Goal: Transaction & Acquisition: Purchase product/service

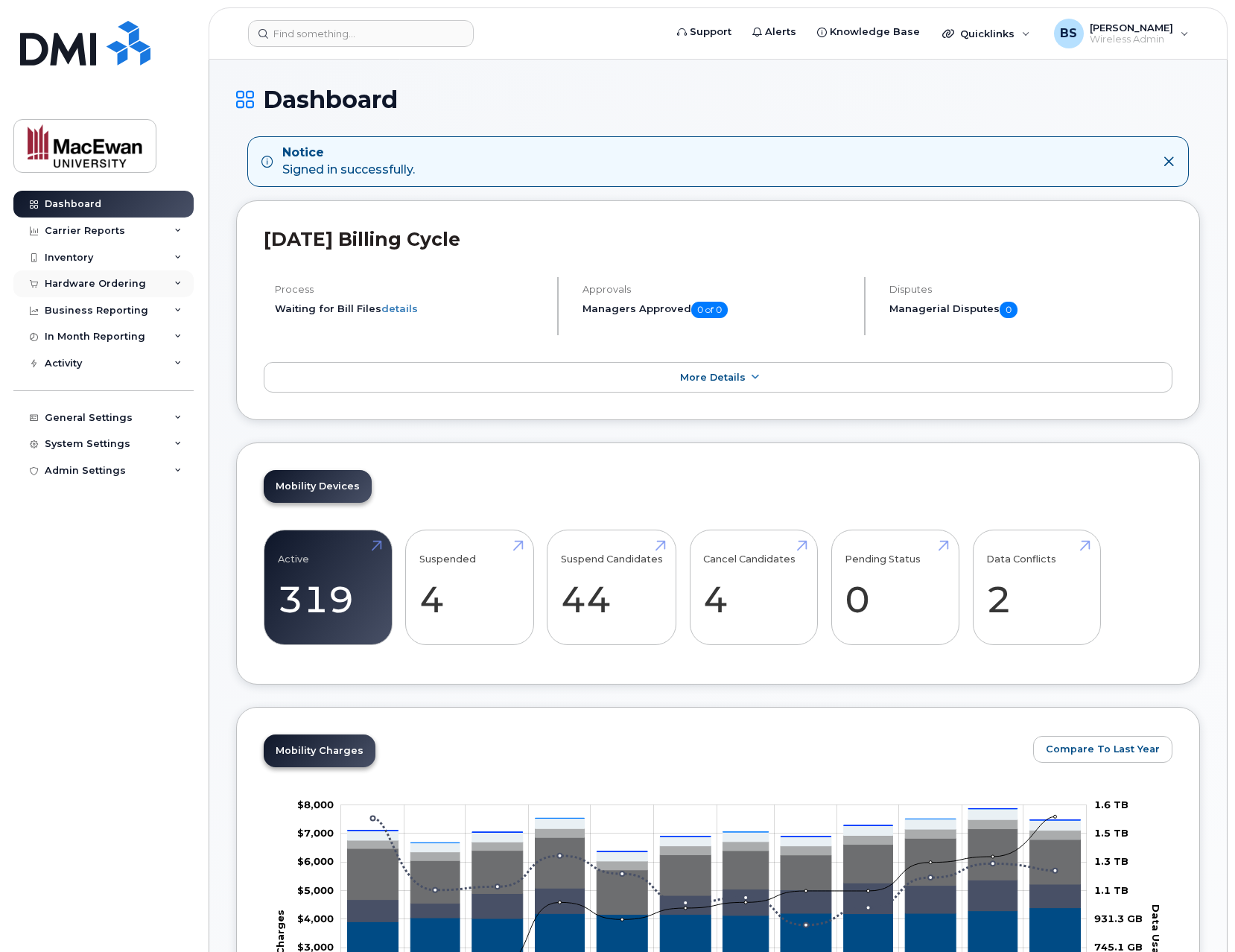
click at [174, 282] on icon at bounding box center [178, 284] width 8 height 8
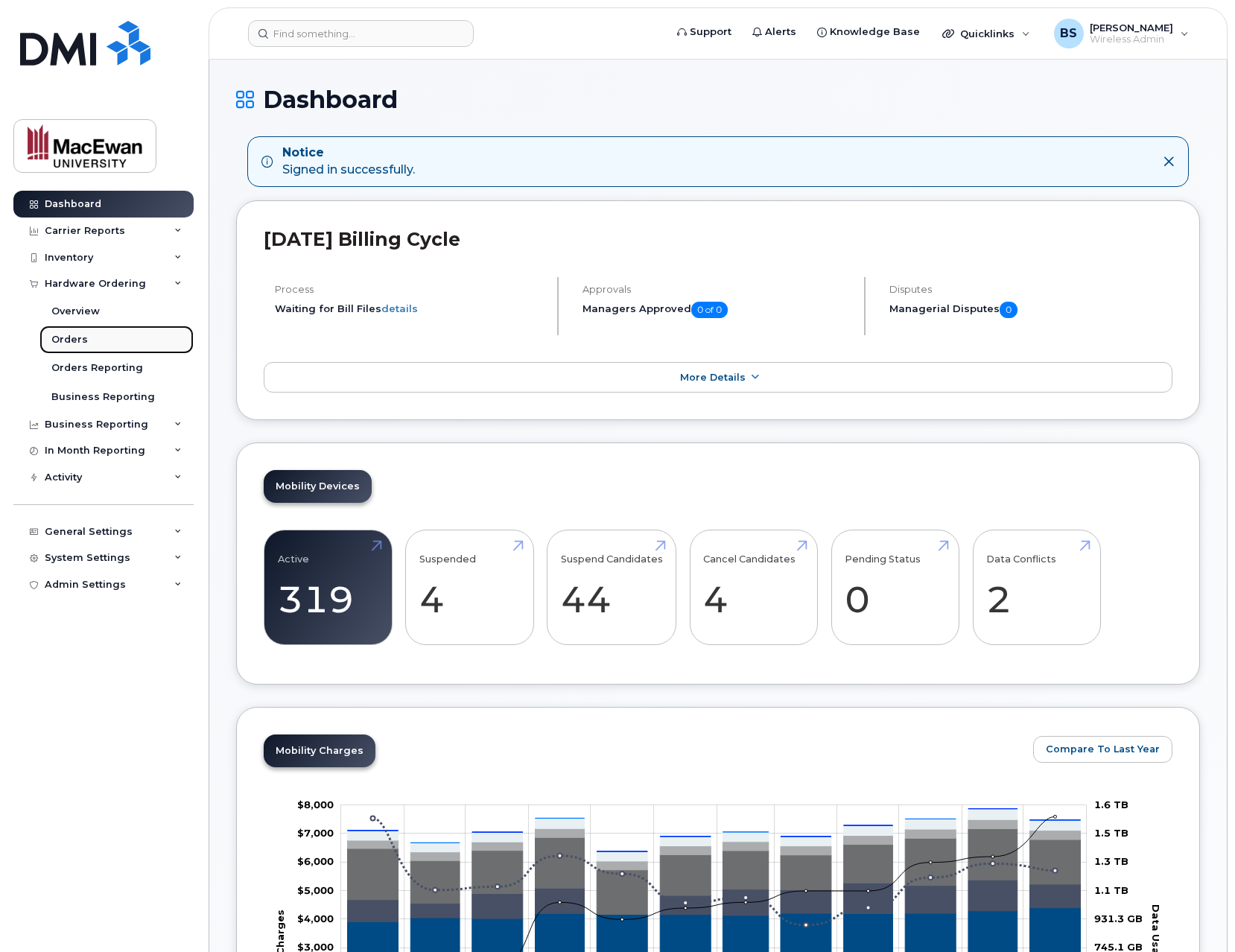
click at [132, 338] on link "Orders" at bounding box center [117, 339] width 154 height 29
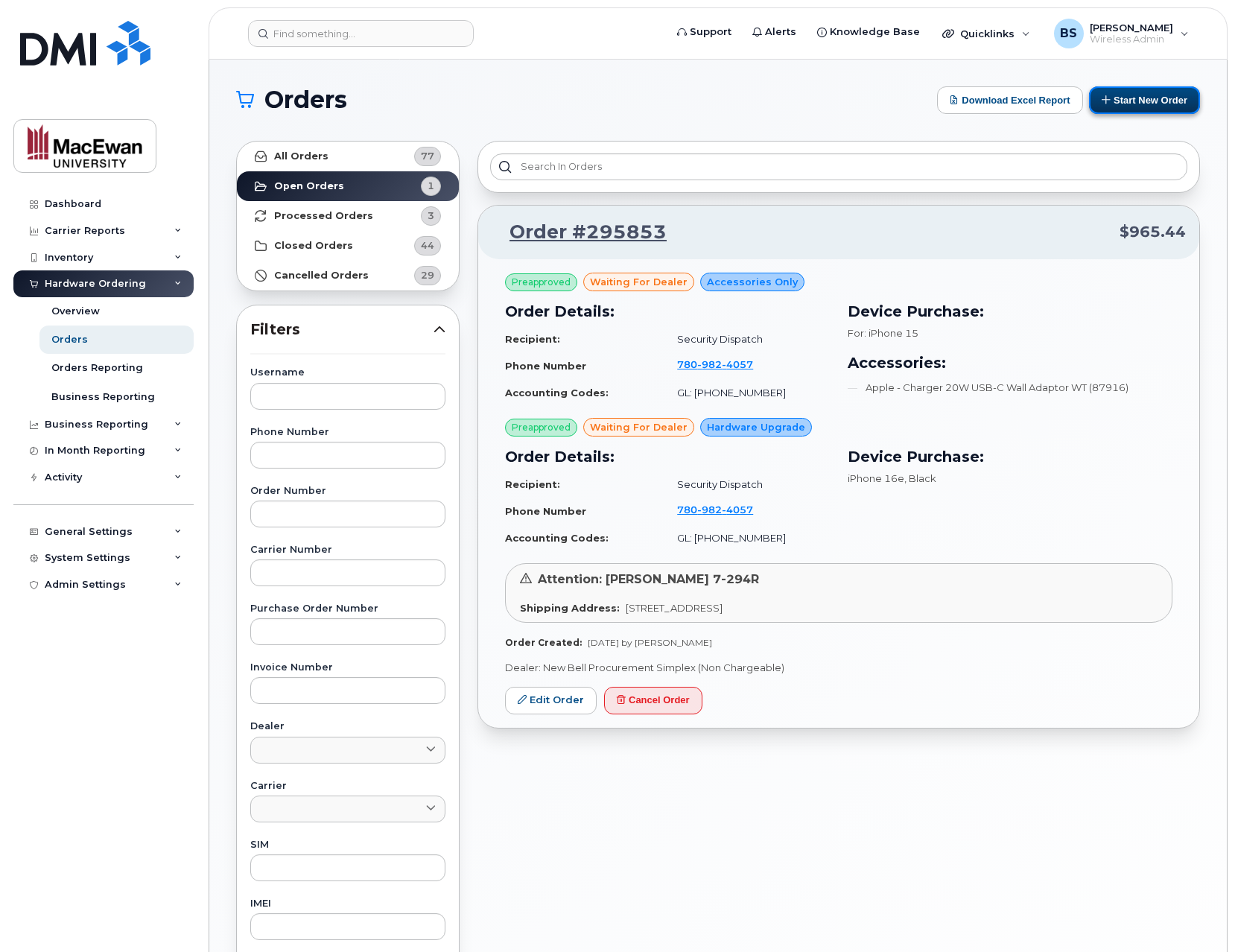
click at [1106, 100] on button "Start New Order" at bounding box center [1145, 100] width 111 height 28
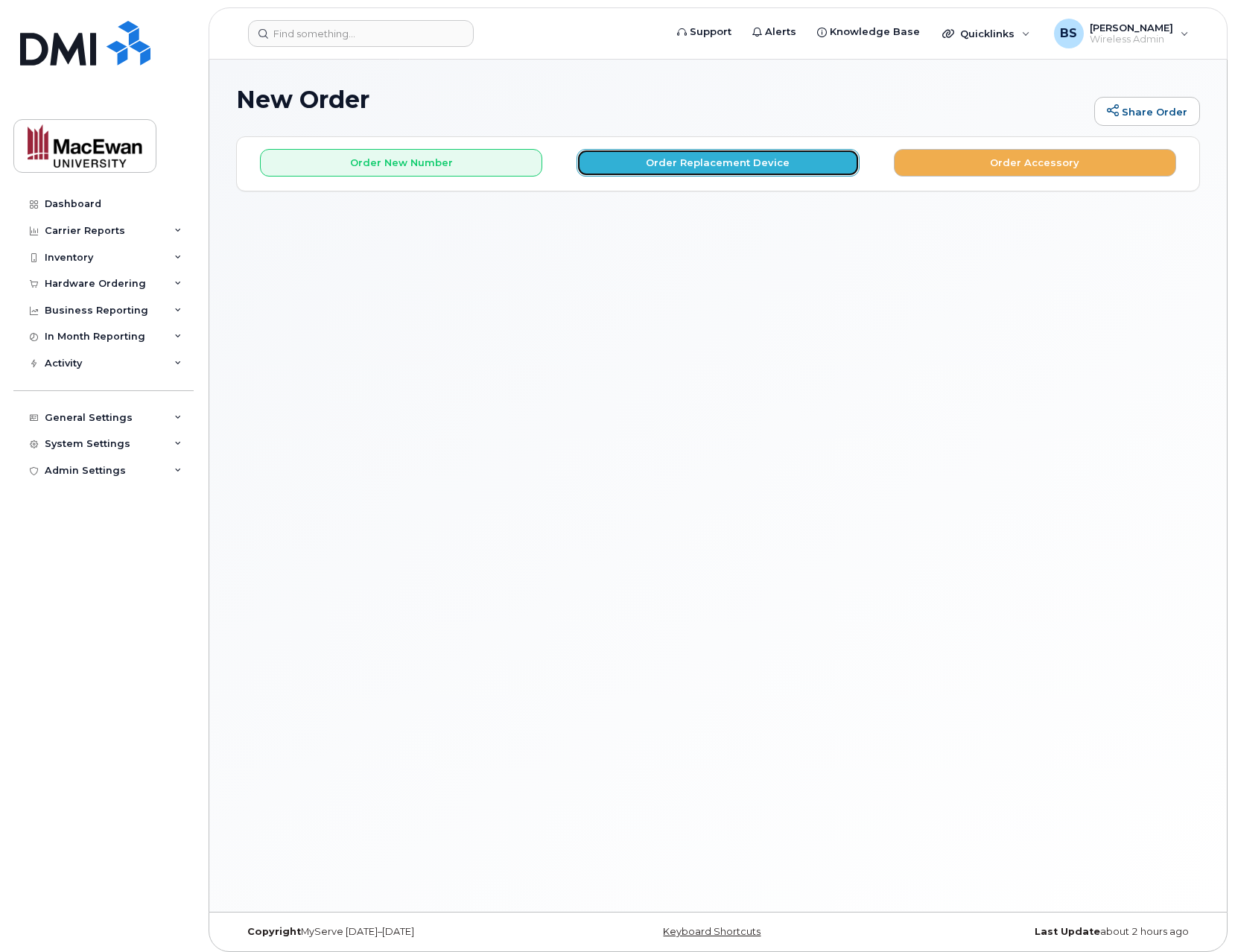
click at [639, 155] on button "Order Replacement Device" at bounding box center [717, 163] width 282 height 28
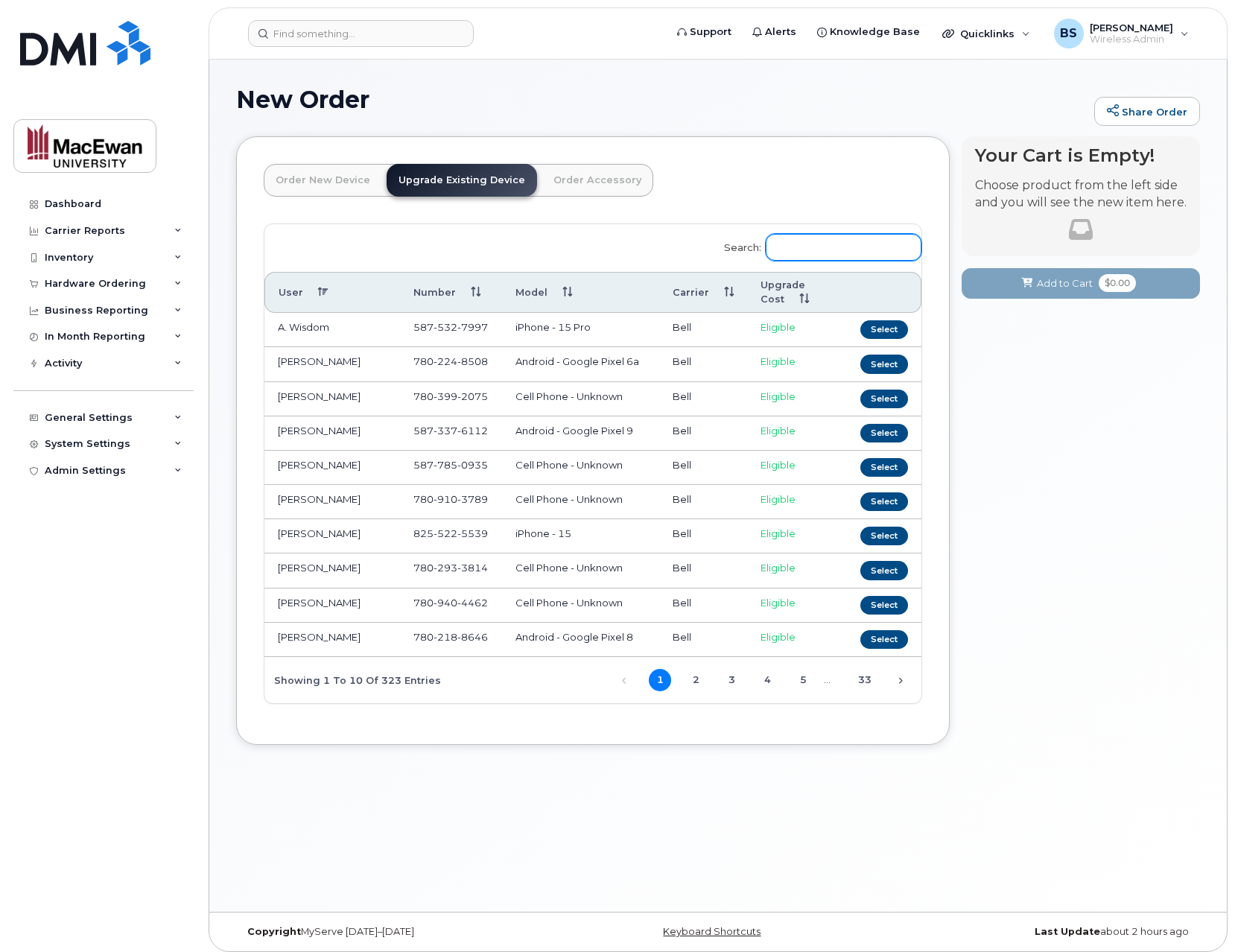
click at [804, 247] on input "Search:" at bounding box center [843, 246] width 155 height 27
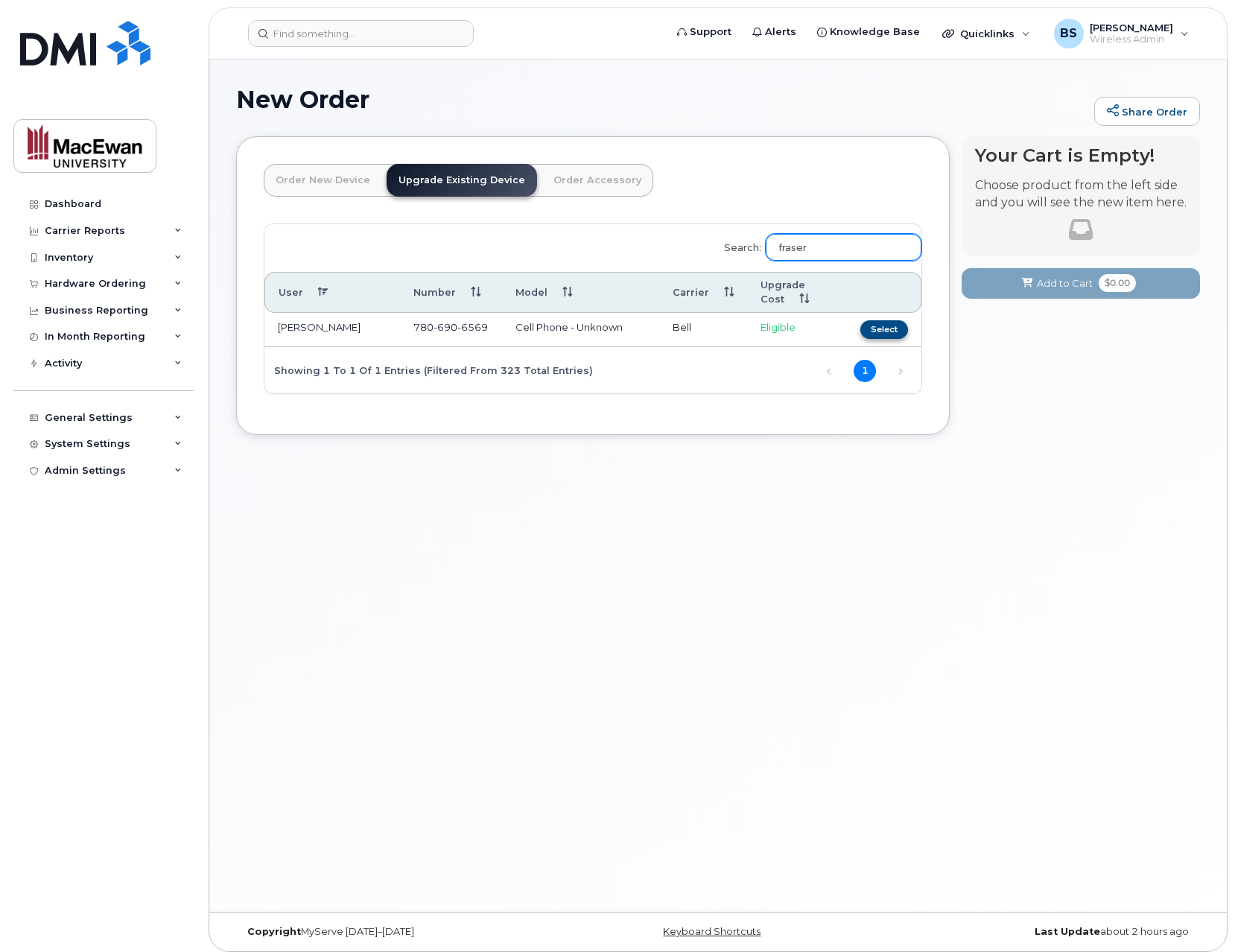
type input "fraser"
click at [894, 330] on button "Select" at bounding box center [885, 330] width 48 height 19
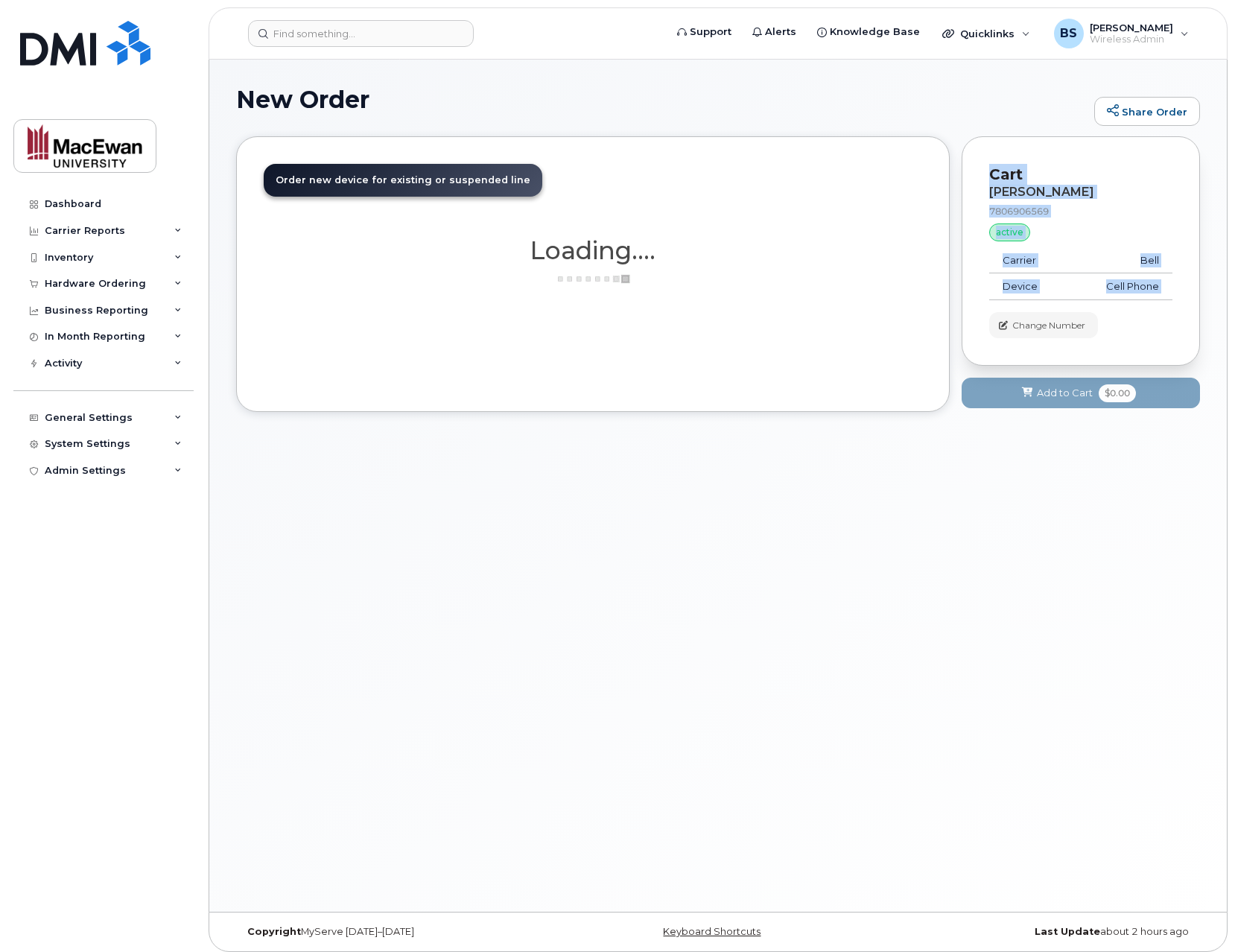
drag, startPoint x: 943, startPoint y: 514, endPoint x: 813, endPoint y: 472, distance: 136.6
click at [815, 472] on div "New Order Share Order × Share This Order If you want to allow others to create …" at bounding box center [718, 485] width 1017 height 852
click at [813, 472] on div "New Order Share Order × Share This Order If you want to allow others to create …" at bounding box center [718, 485] width 1017 height 852
drag, startPoint x: 807, startPoint y: 468, endPoint x: 952, endPoint y: 572, distance: 178.4
click at [952, 572] on div "New Order Share Order × Share This Order If you want to allow others to create …" at bounding box center [718, 485] width 1017 height 852
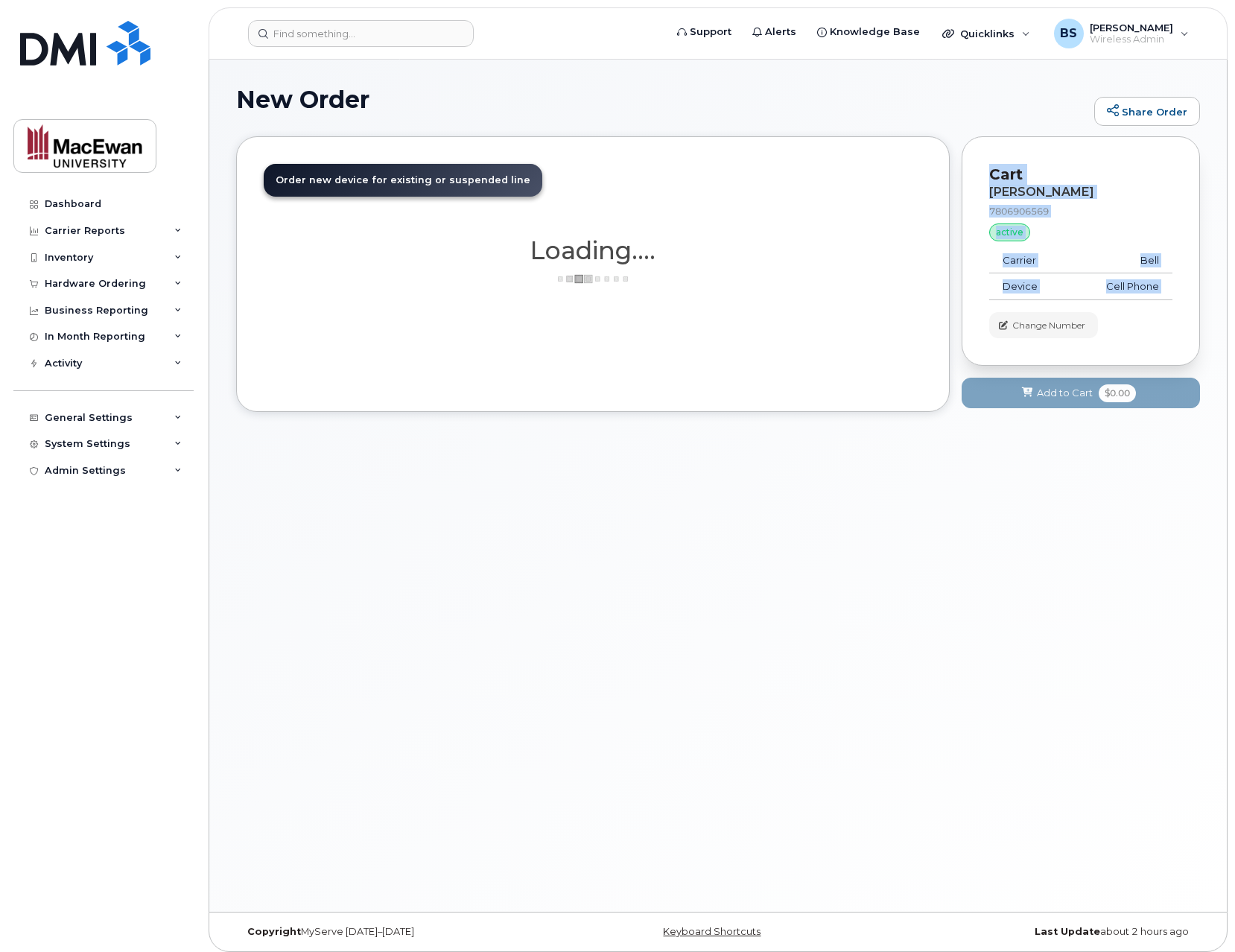
click at [952, 572] on div "New Order Share Order × Share This Order If you want to allow others to create …" at bounding box center [718, 485] width 1017 height 852
click at [931, 556] on div "New Order Share Order × Share This Order If you want to allow others to create …" at bounding box center [718, 485] width 1017 height 852
drag, startPoint x: 544, startPoint y: 207, endPoint x: 598, endPoint y: 291, distance: 99.9
click at [597, 291] on div "Order New Device Upgrade Existing Device Order Accessory Order new device and n…" at bounding box center [593, 274] width 713 height 276
click at [599, 291] on div "Order New Device Upgrade Existing Device Order Accessory Order new device and n…" at bounding box center [593, 274] width 713 height 276
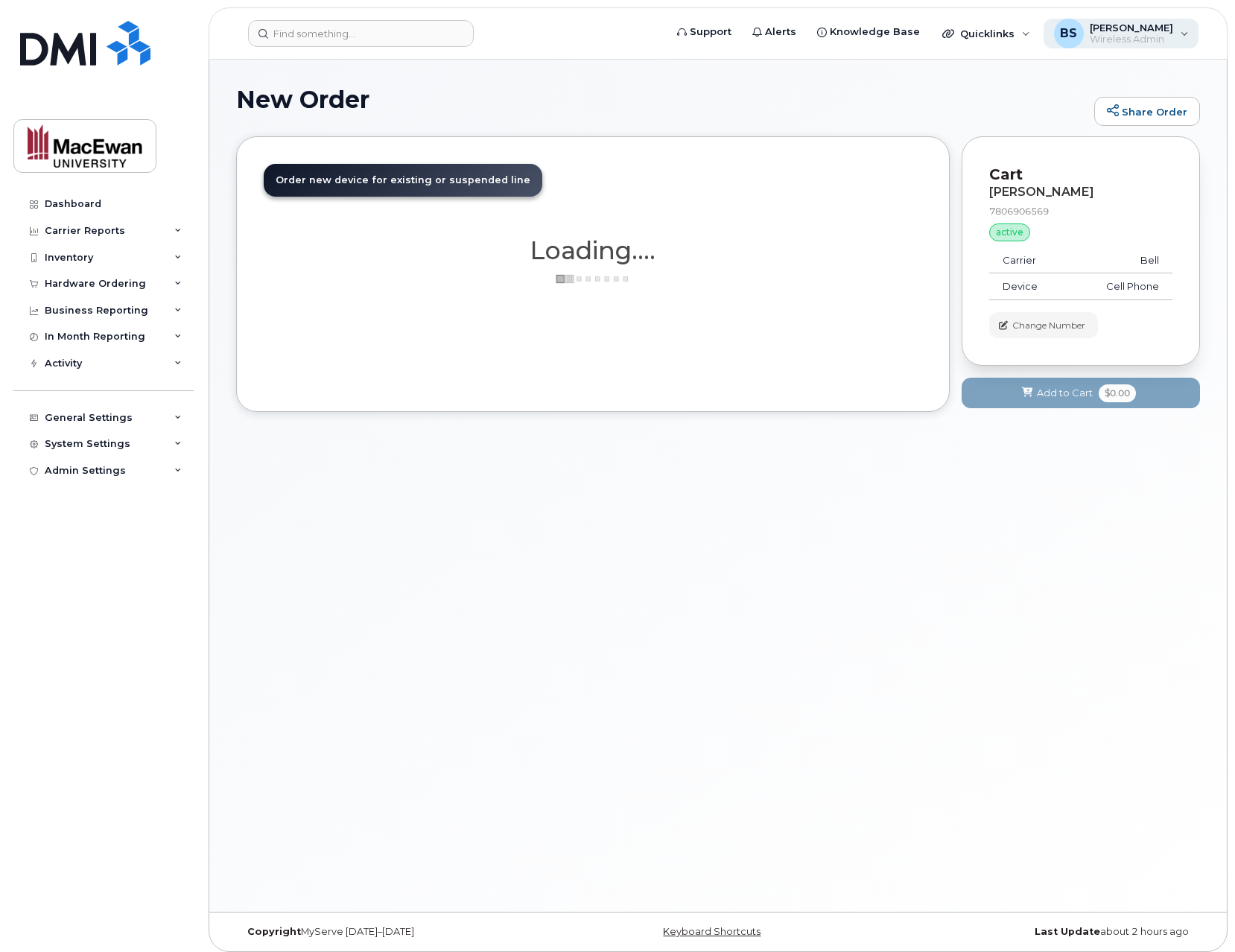
click at [1096, 24] on div "Bevan Sauks Wireless Admin" at bounding box center [1128, 34] width 89 height 24
click at [1127, 88] on button "Français" at bounding box center [1139, 98] width 93 height 33
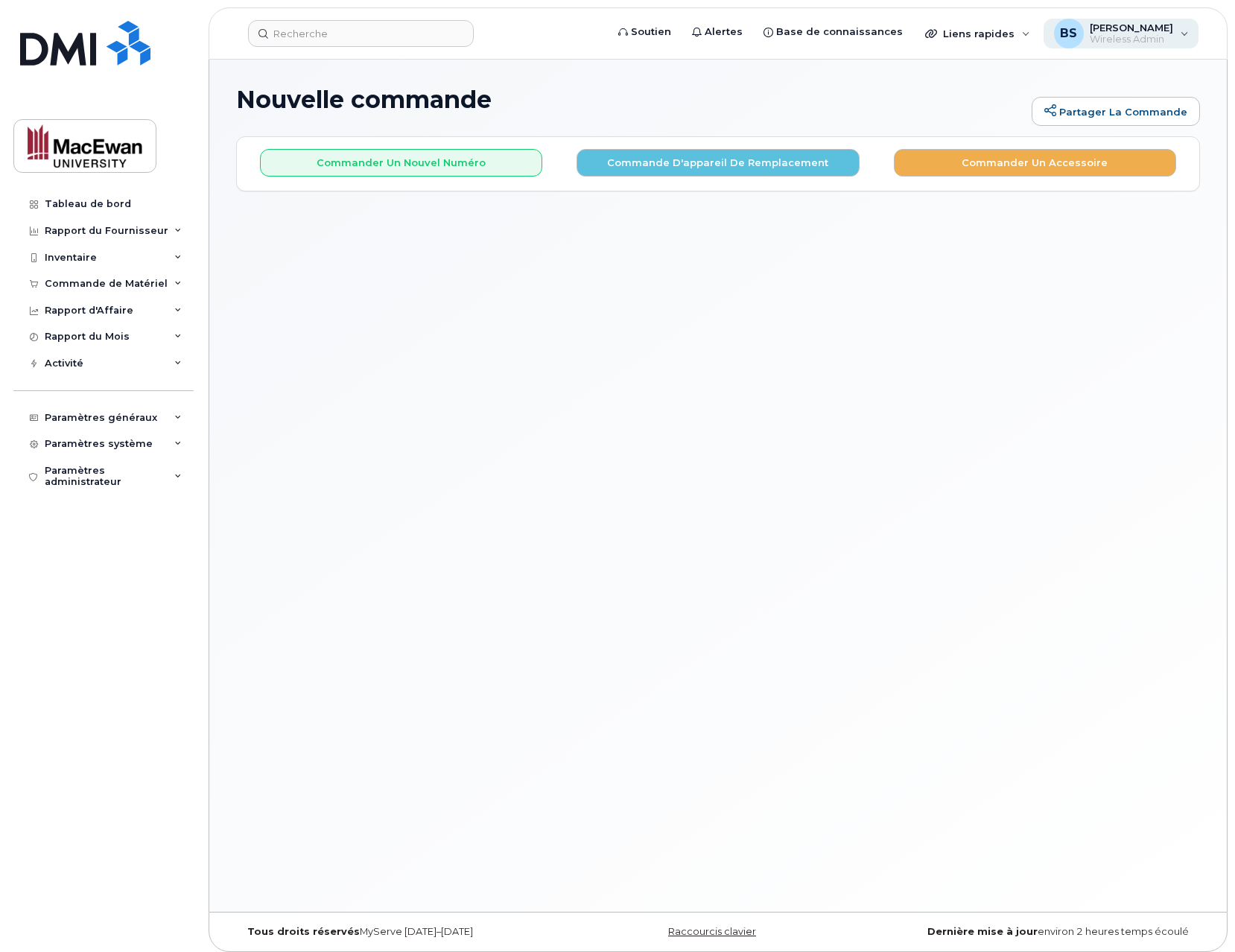
click at [1150, 37] on span "Wireless Admin" at bounding box center [1131, 40] width 83 height 12
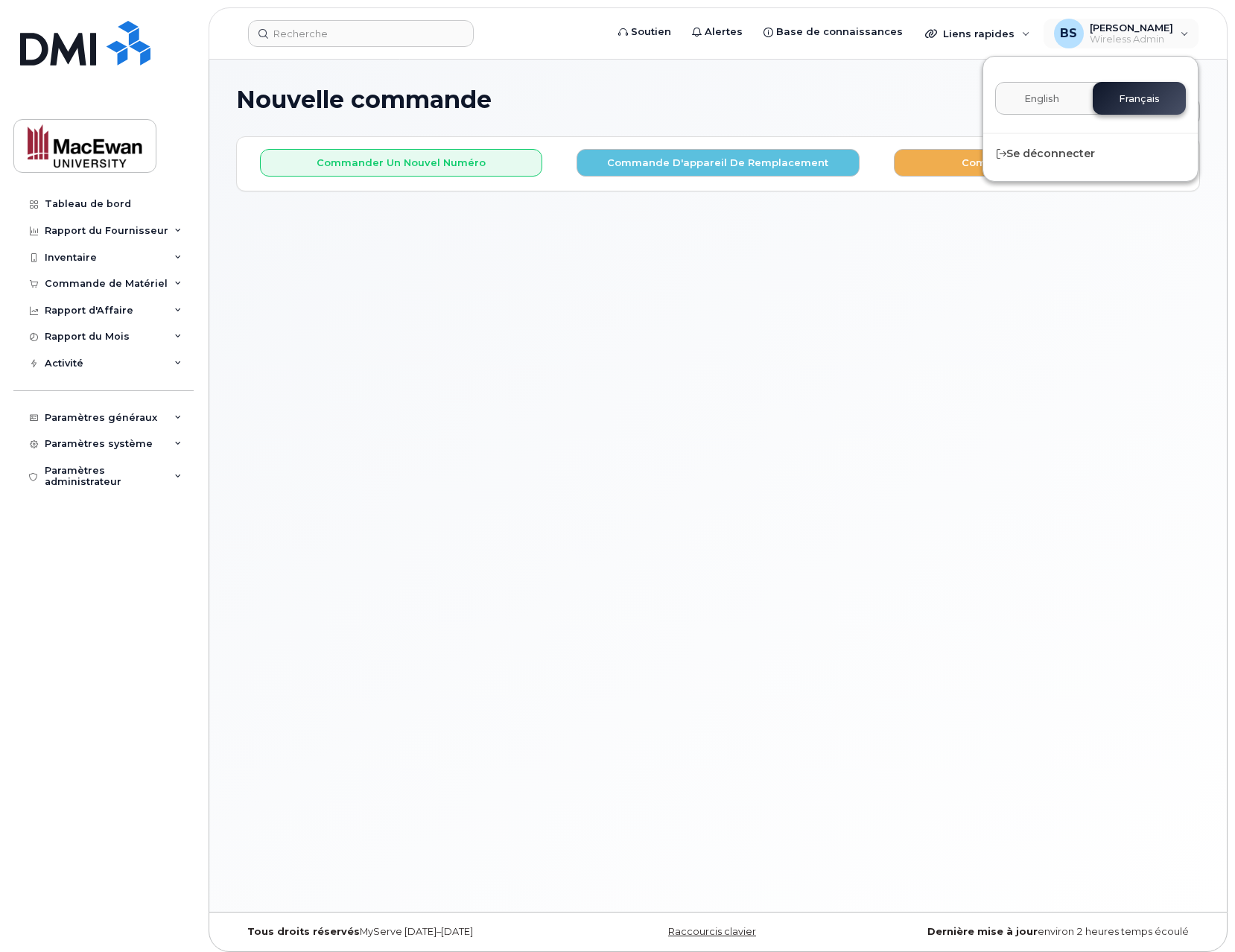
click at [1078, 89] on button "English" at bounding box center [1042, 98] width 93 height 33
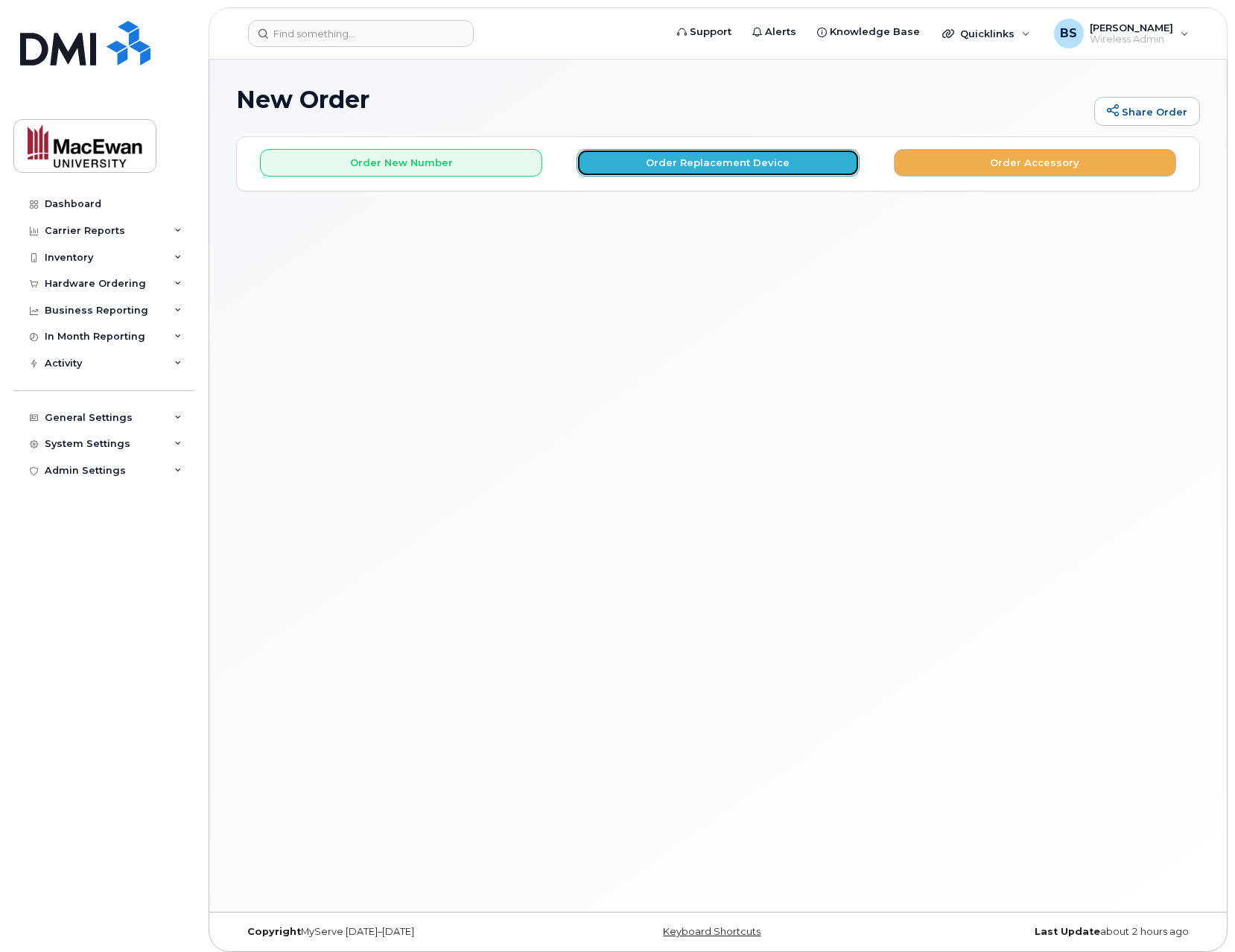
click at [733, 158] on button "Order Replacement Device" at bounding box center [717, 163] width 282 height 28
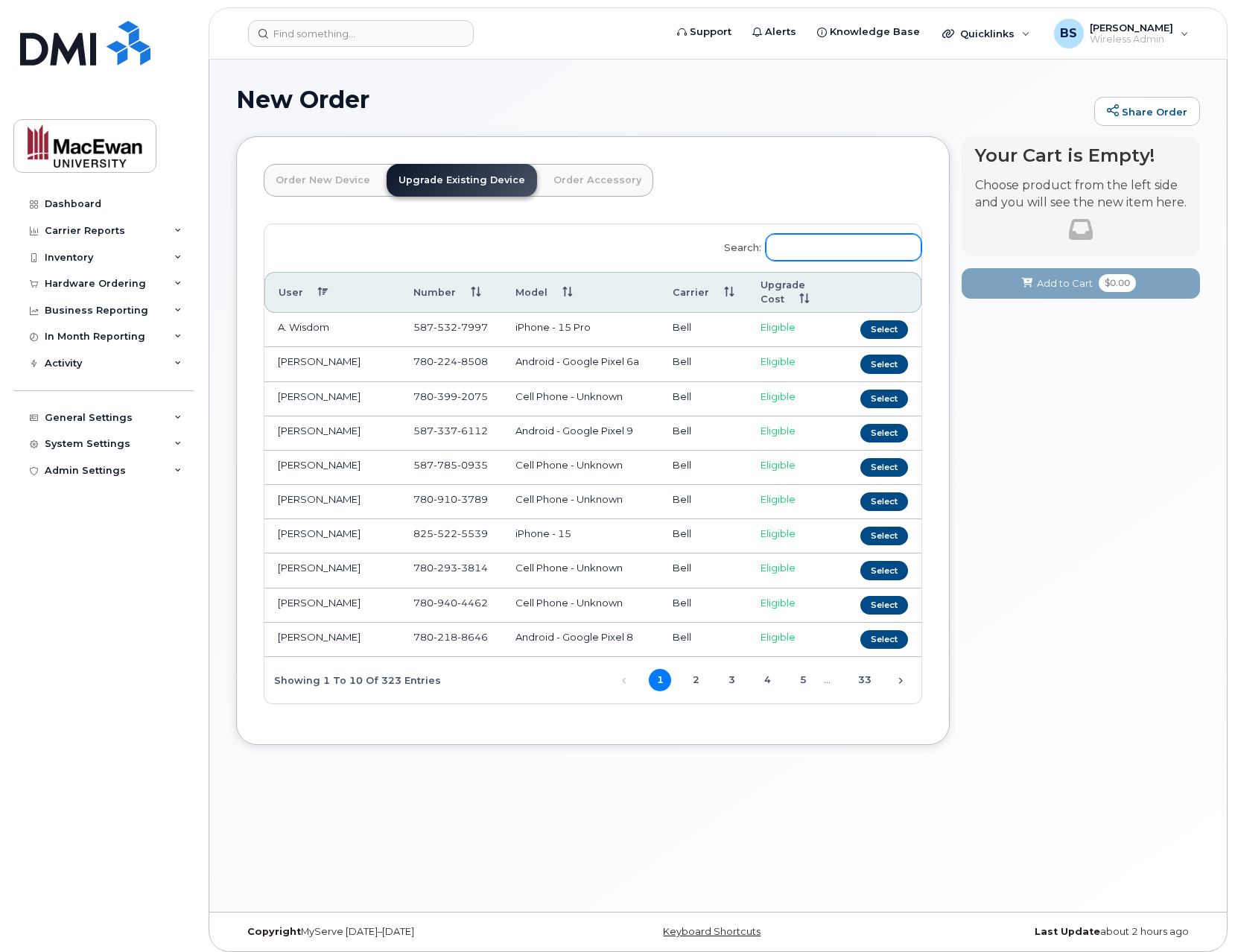
click at [846, 240] on input "Search:" at bounding box center [843, 246] width 155 height 27
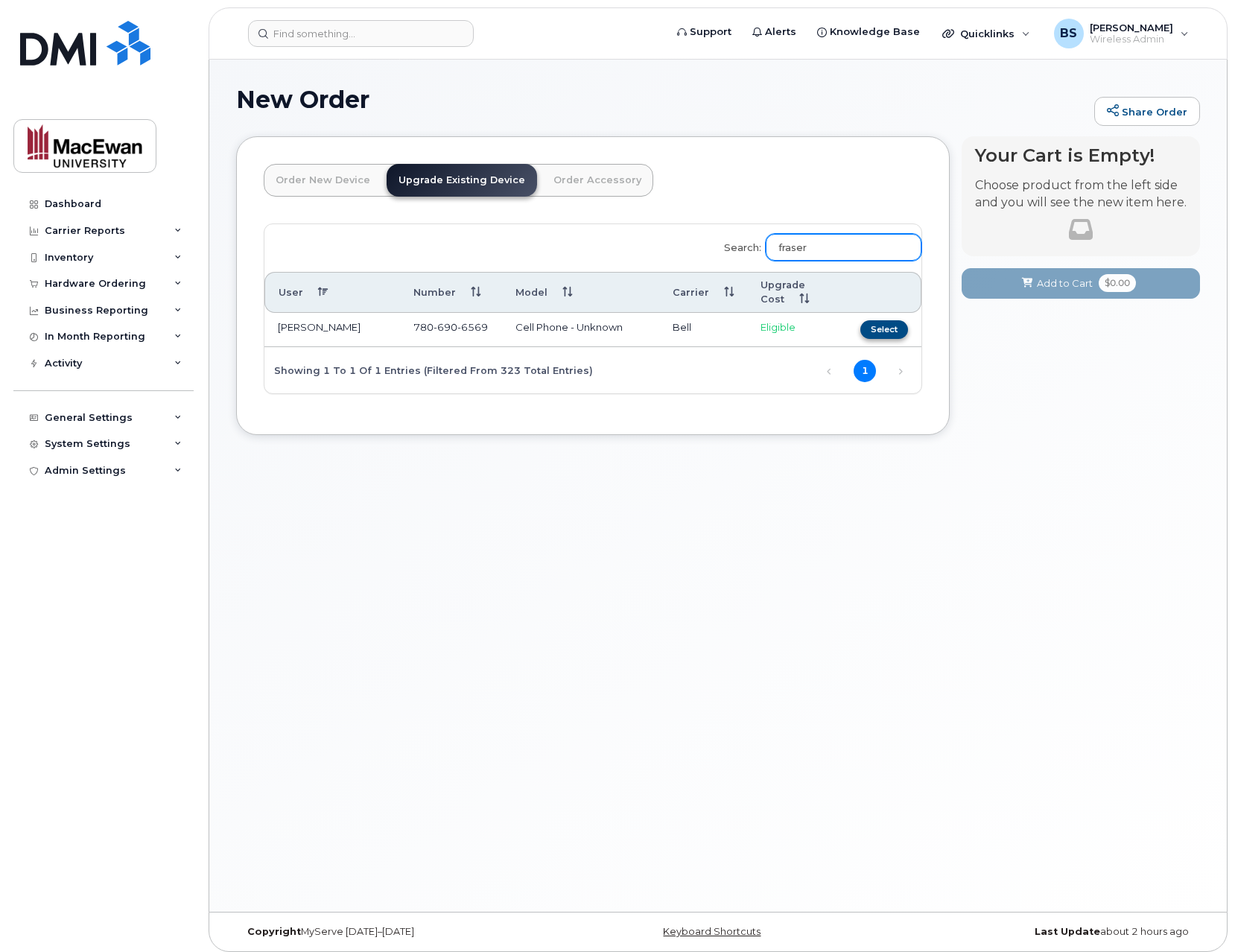
type input "fraser"
click at [891, 328] on button "Select" at bounding box center [885, 330] width 48 height 19
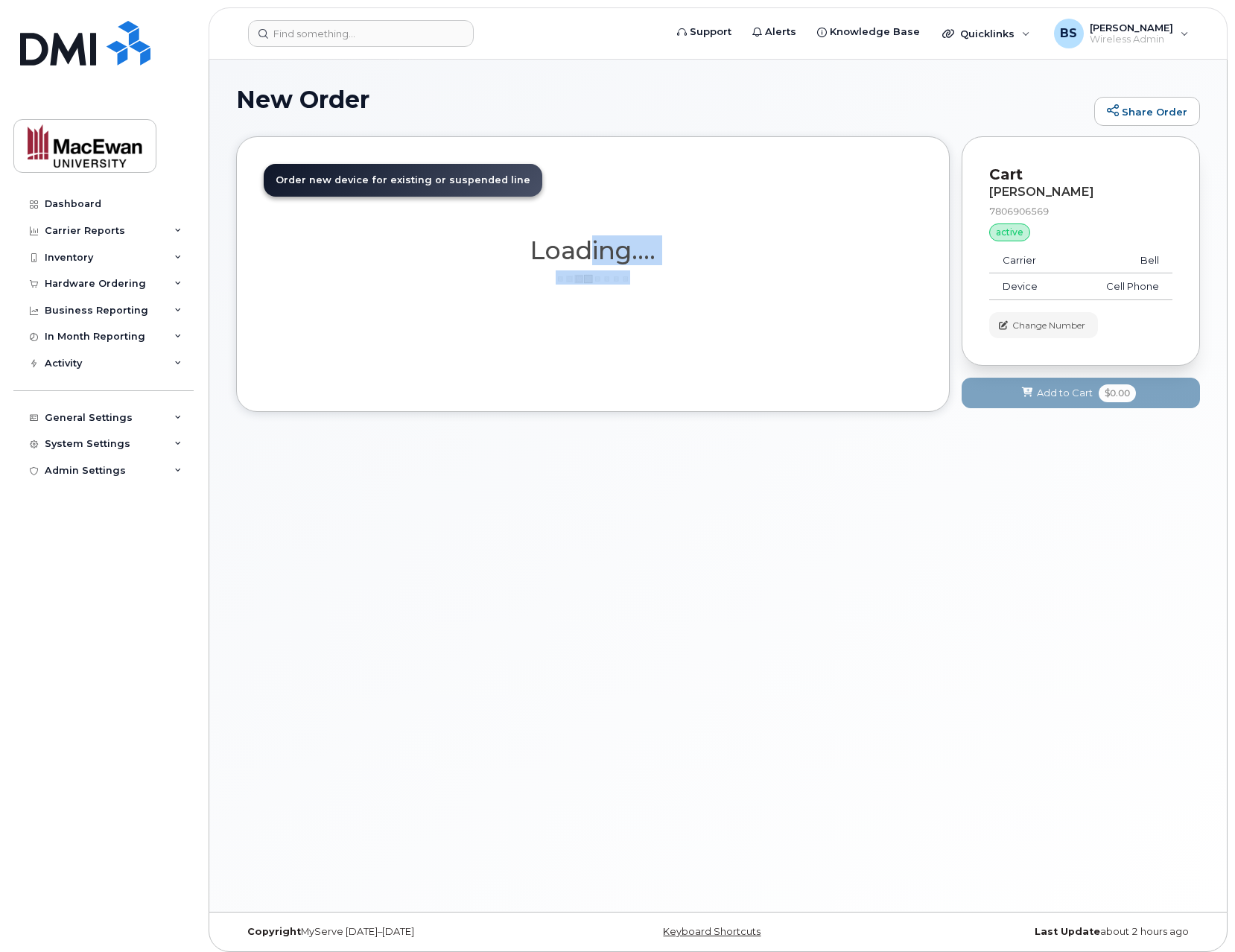
drag, startPoint x: 587, startPoint y: 238, endPoint x: 635, endPoint y: 291, distance: 71.5
click at [635, 291] on div "Order New Device Upgrade Existing Device Order Accessory Order new device and n…" at bounding box center [593, 274] width 713 height 276
click at [633, 285] on div "Order New Device Upgrade Existing Device Order Accessory Order new device and n…" at bounding box center [593, 274] width 713 height 276
click at [620, 276] on div "Loading...." at bounding box center [594, 260] width 659 height 48
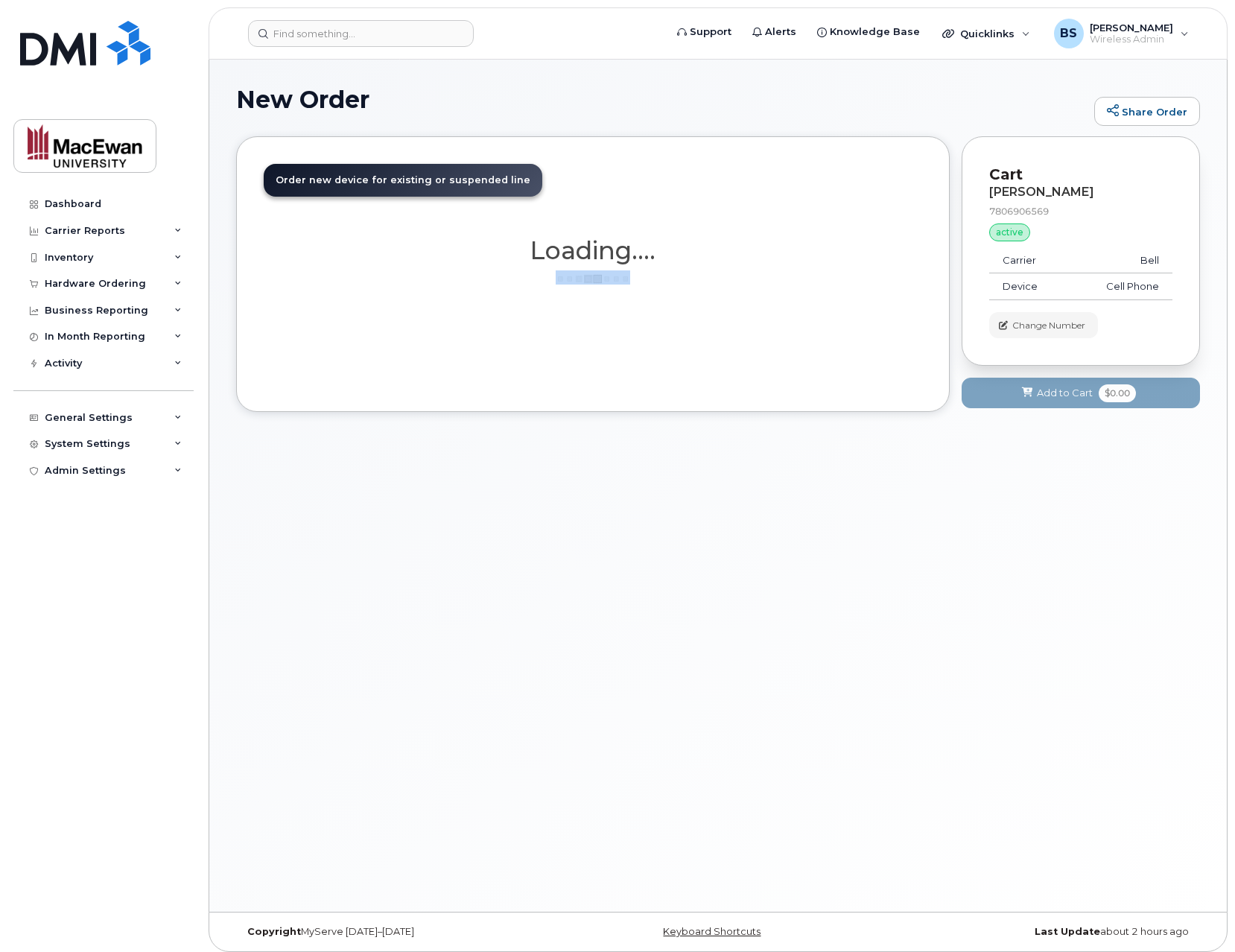
click at [620, 276] on img at bounding box center [593, 278] width 74 height 11
click at [612, 256] on h1 "Loading...." at bounding box center [594, 249] width 659 height 27
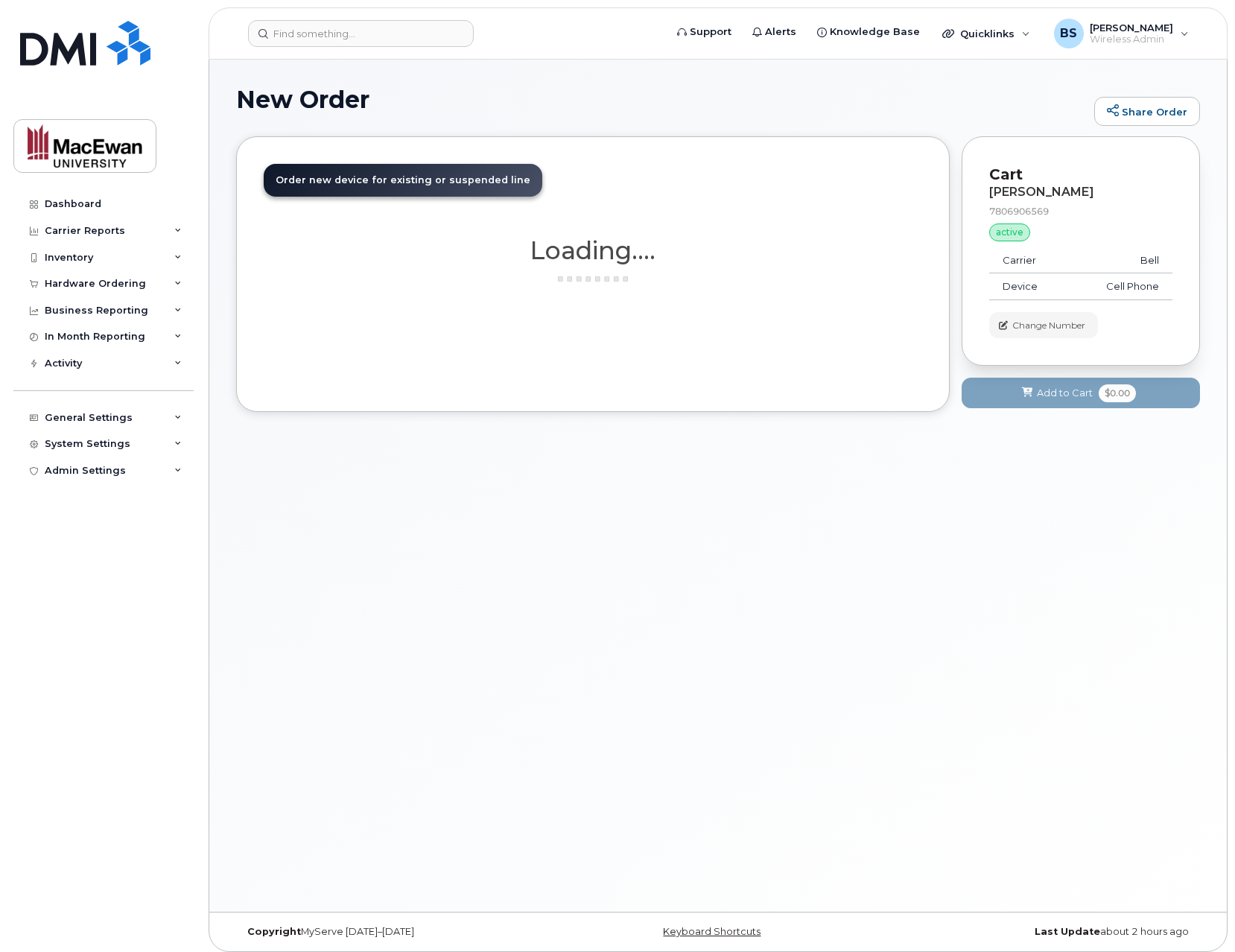
click at [464, 184] on span "Order new device for existing or suspended line" at bounding box center [403, 179] width 254 height 11
click at [176, 277] on div "Hardware Ordering" at bounding box center [104, 283] width 180 height 27
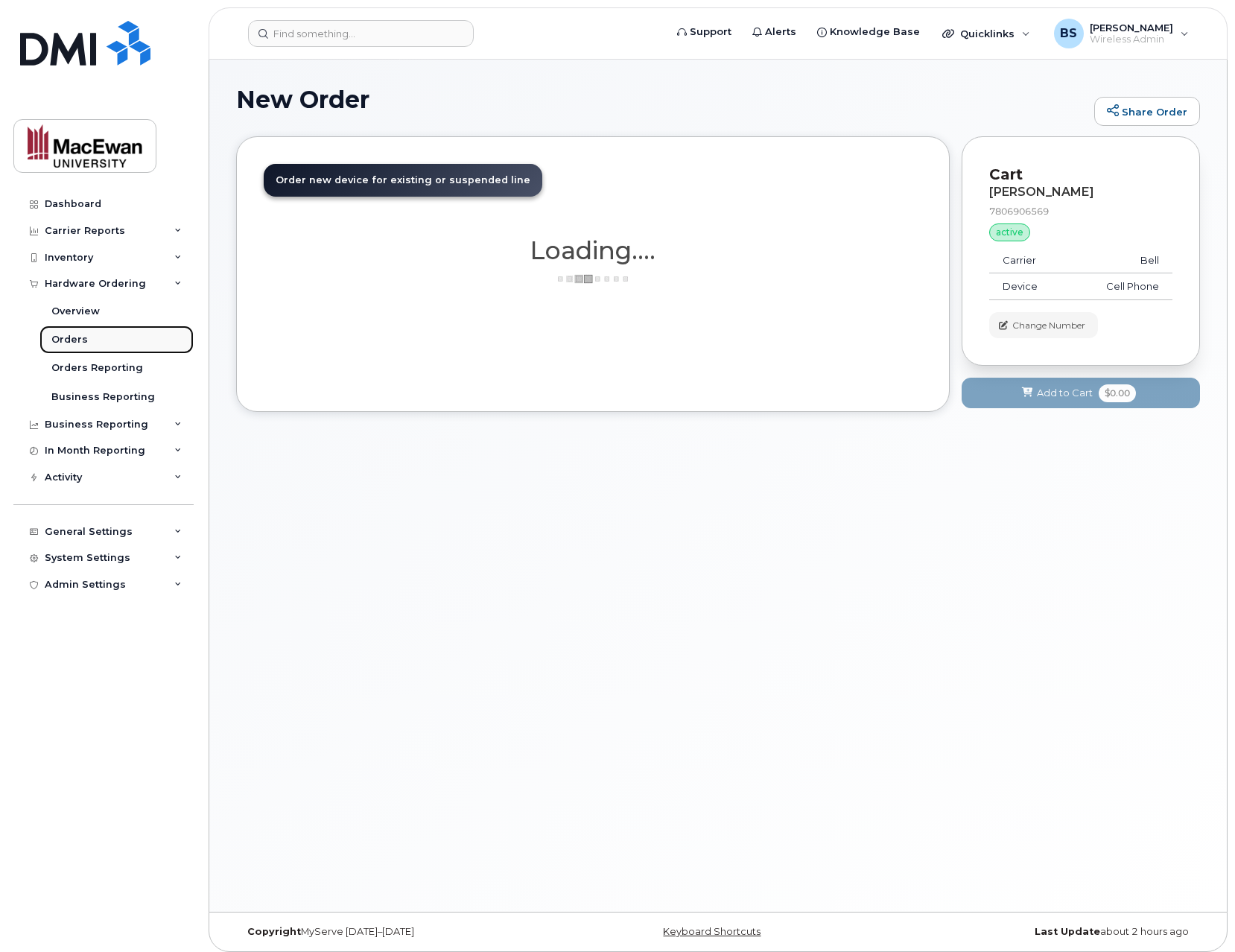
click at [141, 339] on link "Orders" at bounding box center [117, 339] width 154 height 29
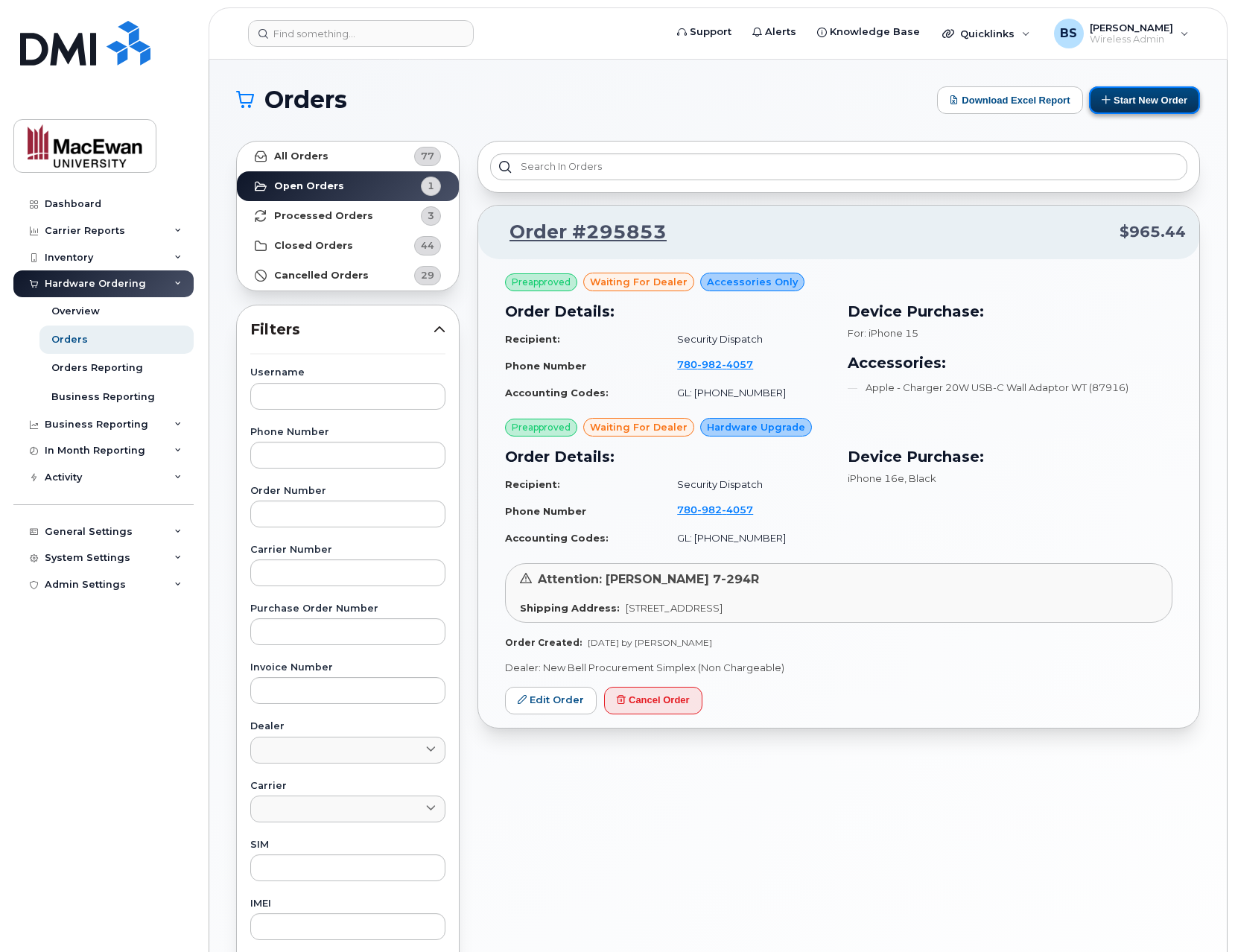
click at [1110, 88] on button "Start New Order" at bounding box center [1145, 100] width 111 height 28
click at [1157, 103] on button "Start New Order" at bounding box center [1145, 100] width 111 height 28
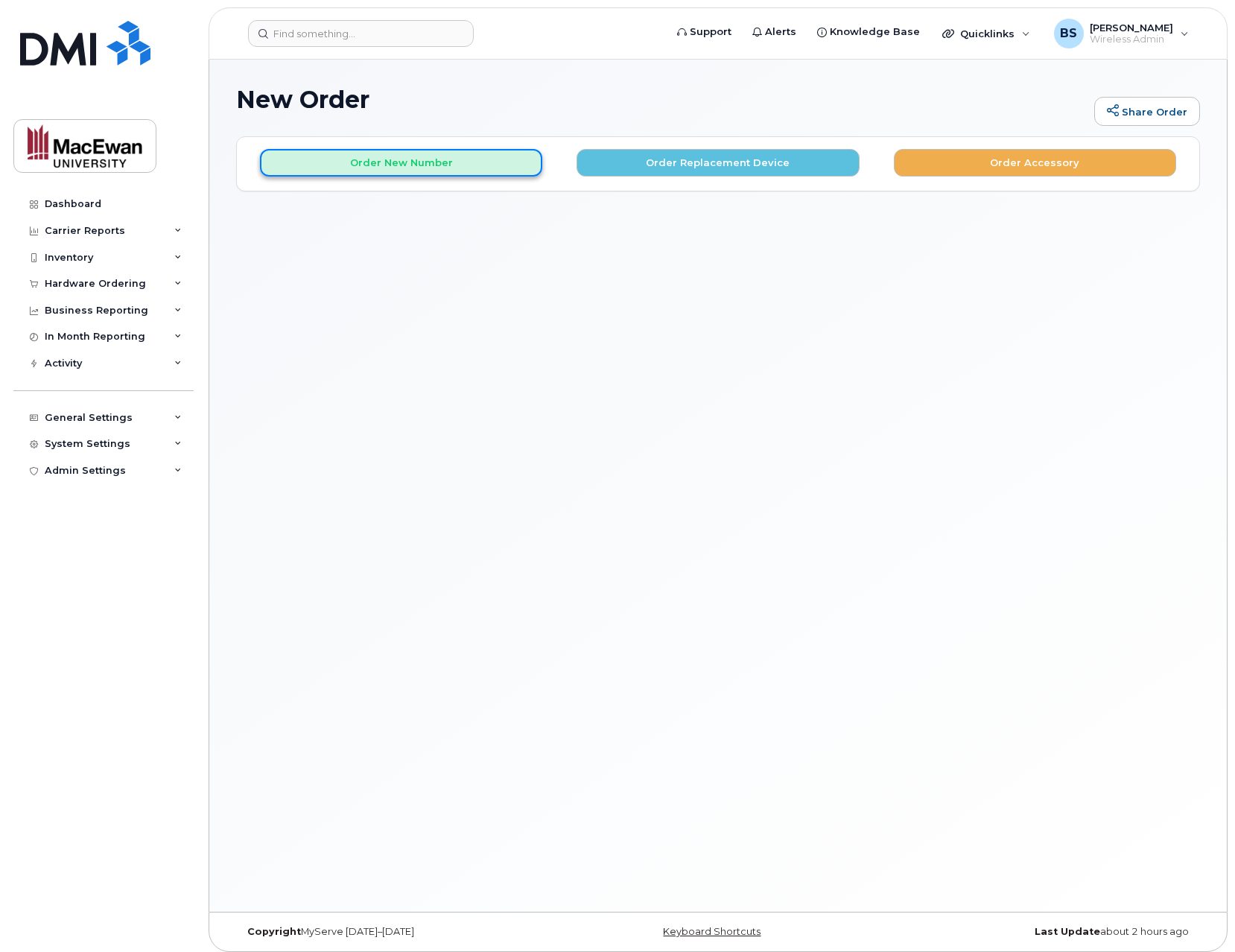
click at [397, 166] on button "Order New Number" at bounding box center [401, 163] width 282 height 28
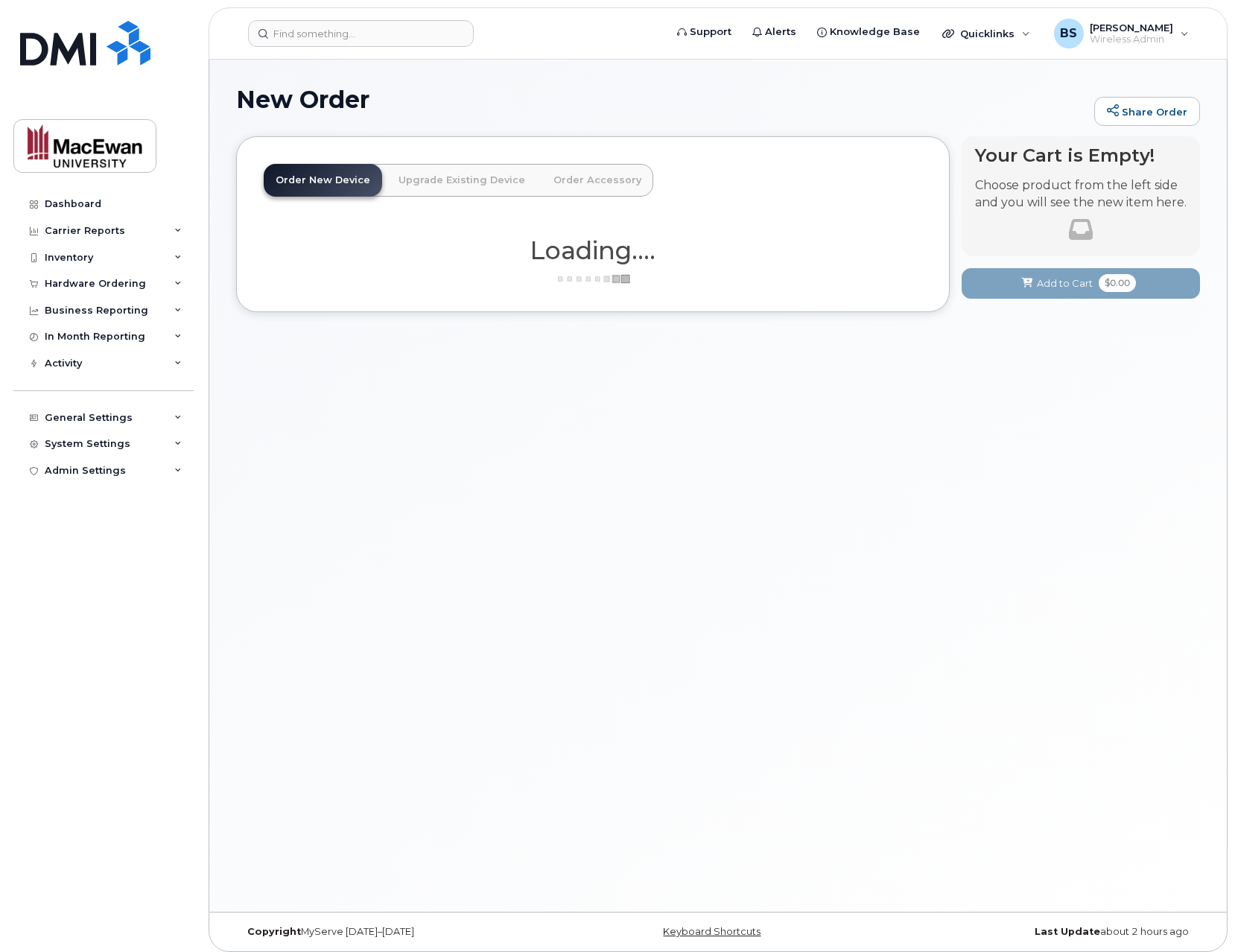
click at [397, 164] on link "Upgrade Existing Device" at bounding box center [462, 180] width 150 height 33
click at [569, 188] on link "Order Accessory" at bounding box center [597, 180] width 112 height 33
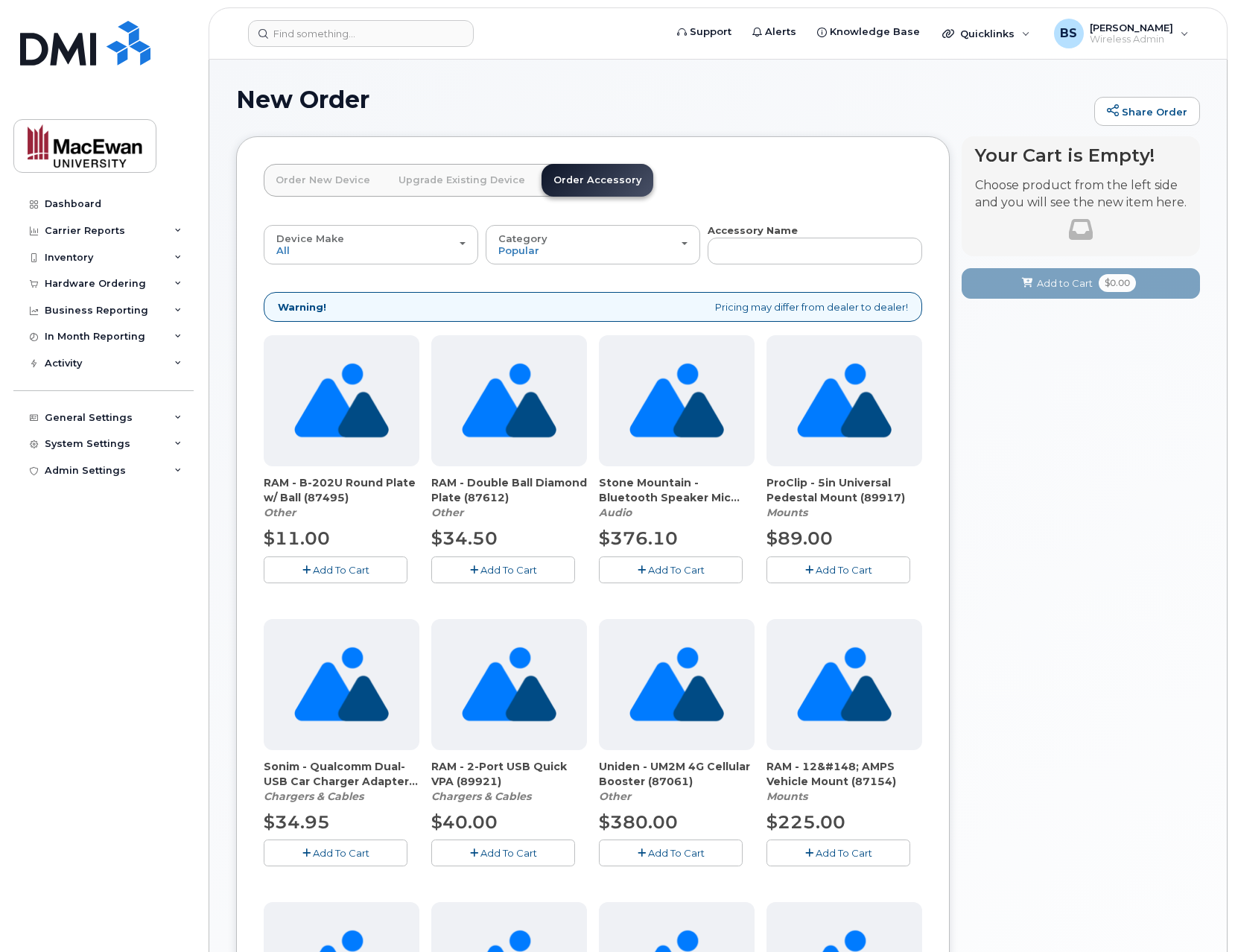
click at [352, 183] on link "Order New Device" at bounding box center [324, 180] width 119 height 33
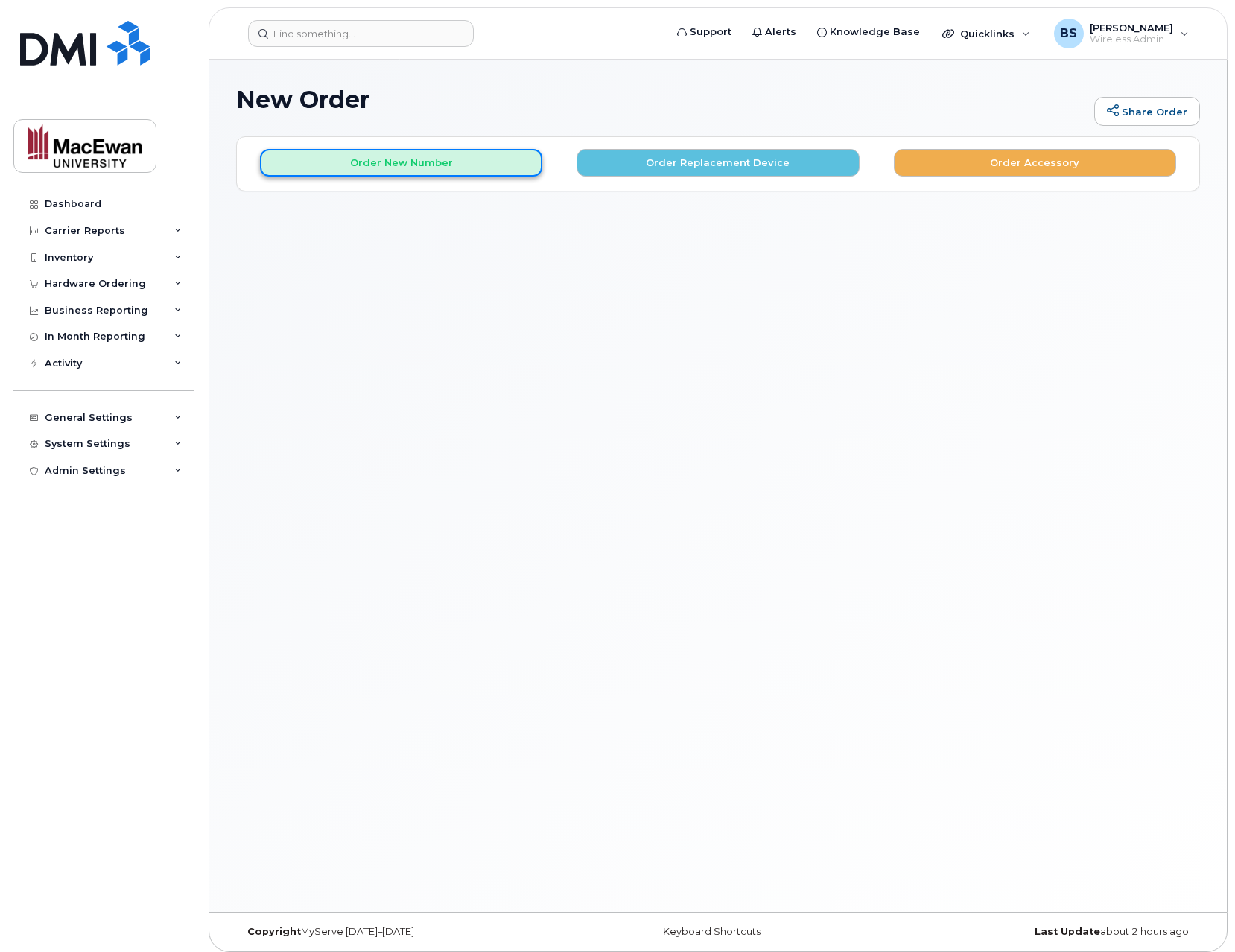
click at [375, 164] on button "Order New Number" at bounding box center [401, 163] width 282 height 28
